Goal: Information Seeking & Learning: Learn about a topic

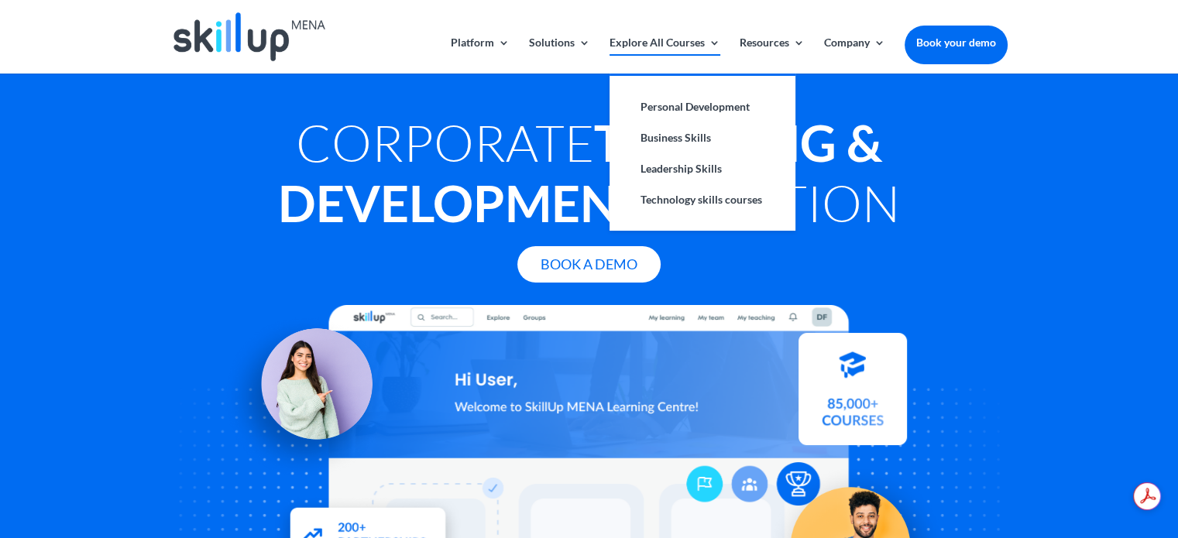
click at [670, 52] on link "Explore All Courses" at bounding box center [665, 55] width 111 height 36
click at [671, 166] on link "Leadership Skills" at bounding box center [702, 168] width 155 height 31
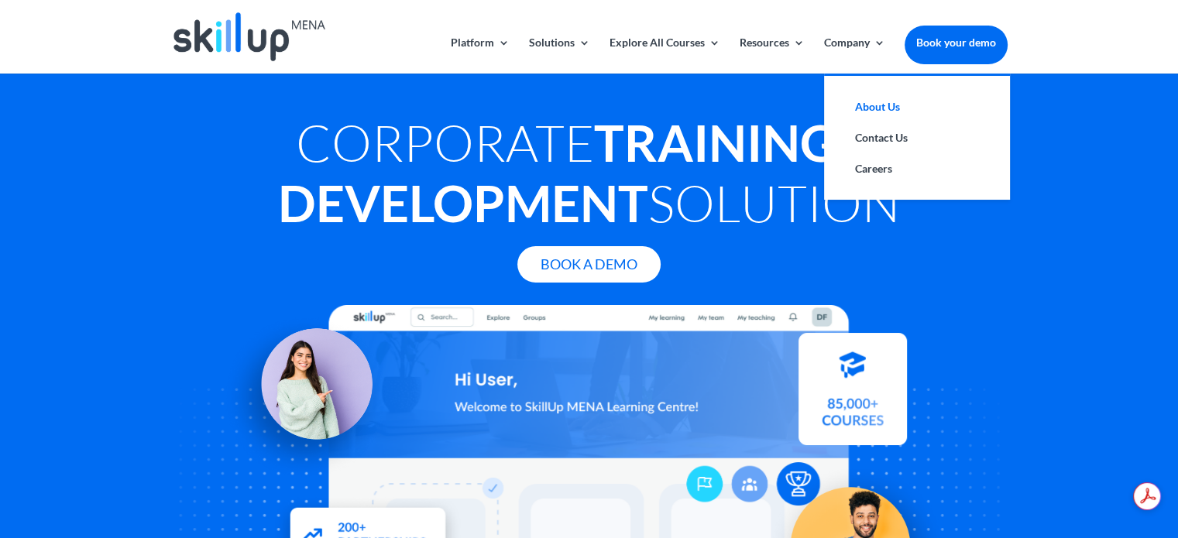
click at [880, 100] on link "About Us" at bounding box center [917, 106] width 155 height 31
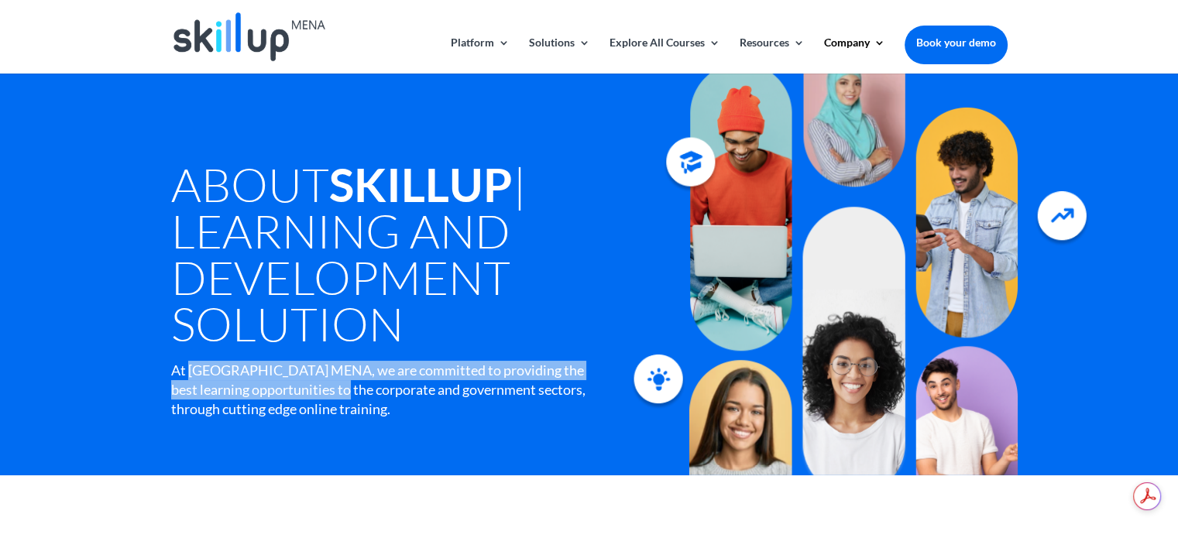
drag, startPoint x: 206, startPoint y: 370, endPoint x: 332, endPoint y: 391, distance: 127.2
click at [332, 391] on div "At [GEOGRAPHIC_DATA] MENA, we are committed to providing the best learning oppo…" at bounding box center [379, 390] width 416 height 59
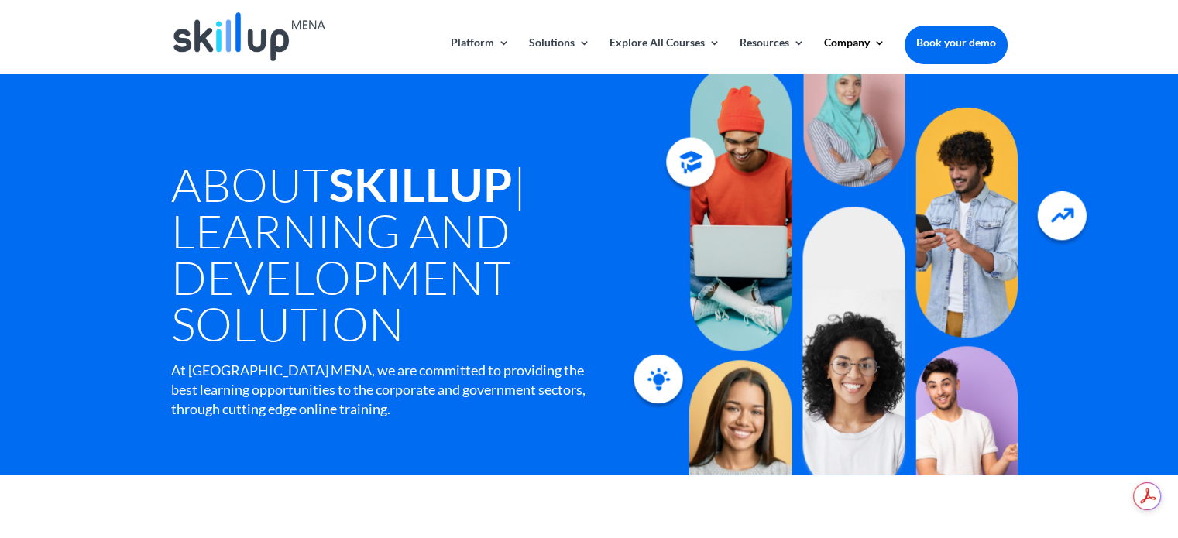
click at [363, 408] on div "At [GEOGRAPHIC_DATA] MENA, we are committed to providing the best learning oppo…" at bounding box center [379, 390] width 416 height 59
click at [1075, 34] on header "Platform Content Hub Learning Management System Integrations Corporate Learning…" at bounding box center [589, 37] width 1178 height 74
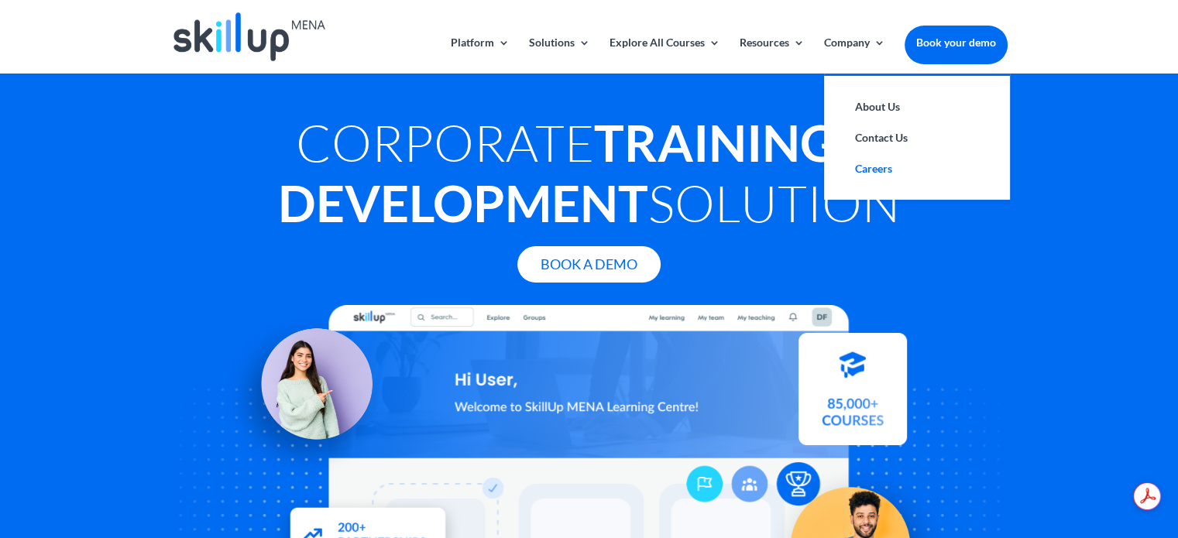
click at [858, 170] on link "Careers" at bounding box center [917, 168] width 155 height 31
